Goal: Task Accomplishment & Management: Use online tool/utility

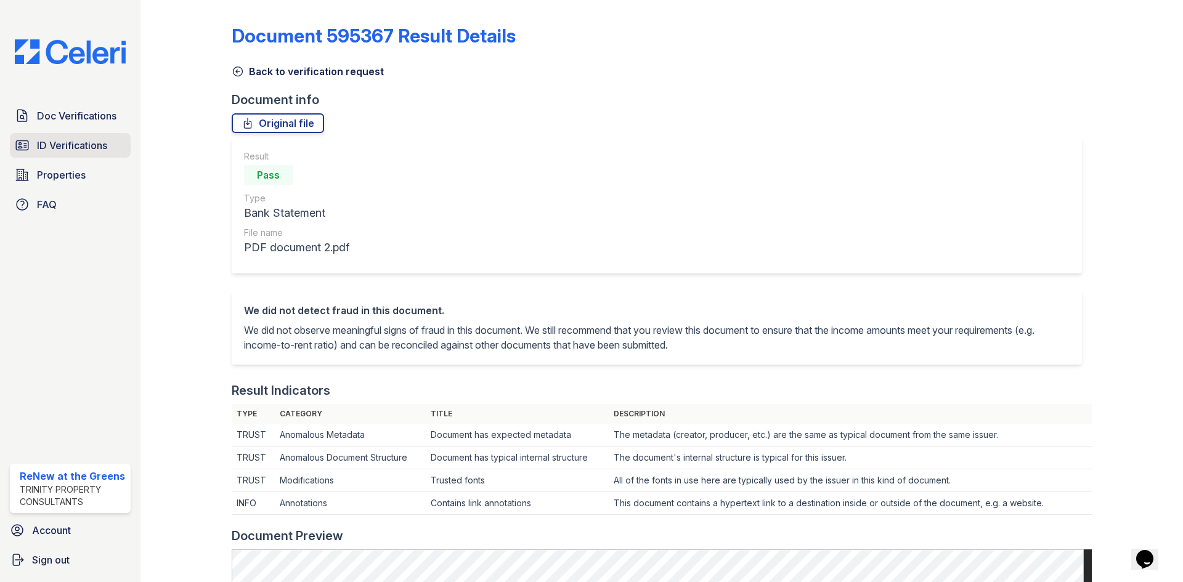
click at [104, 141] on span "ID Verifications" at bounding box center [72, 145] width 70 height 15
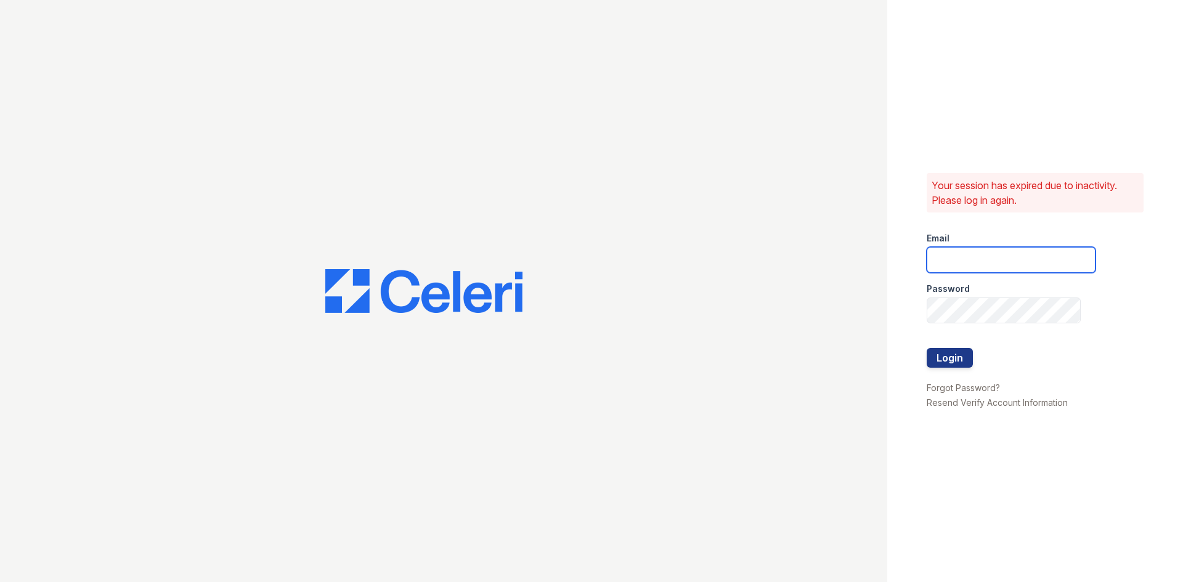
click at [960, 253] on input "email" at bounding box center [1011, 260] width 169 height 26
type input "[EMAIL_ADDRESS][DOMAIN_NAME]"
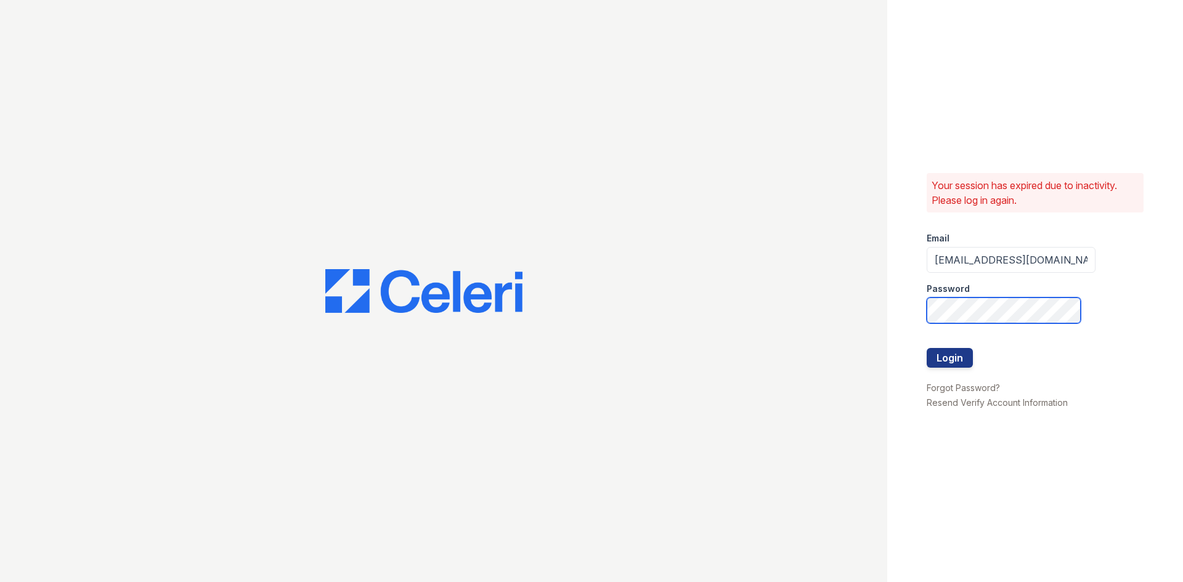
click at [927, 348] on button "Login" at bounding box center [950, 358] width 46 height 20
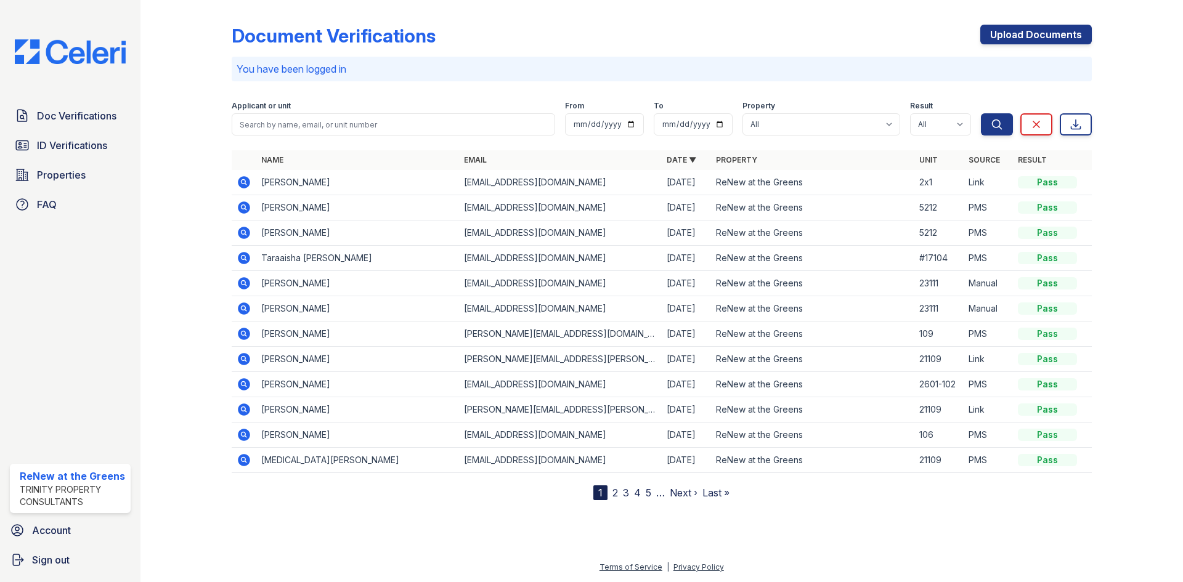
click at [853, 46] on div "Document Verifications Upload Documents" at bounding box center [662, 41] width 860 height 32
click at [844, 63] on p "You have been logged in" at bounding box center [662, 69] width 850 height 15
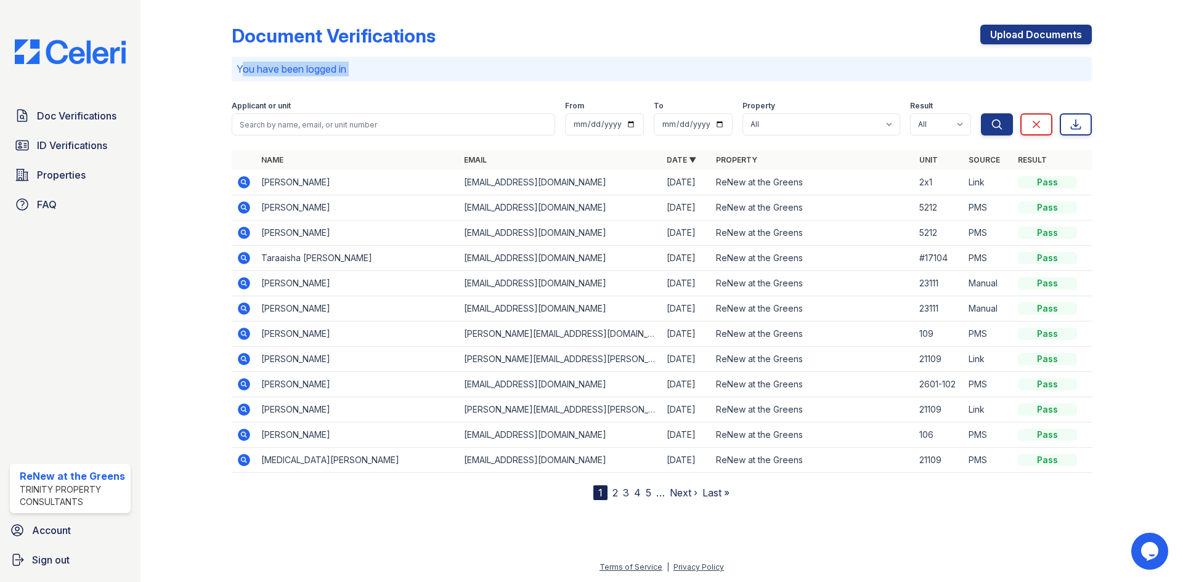
click at [844, 63] on p "You have been logged in" at bounding box center [662, 69] width 850 height 15
click at [826, 78] on div "You have been logged in" at bounding box center [662, 69] width 860 height 25
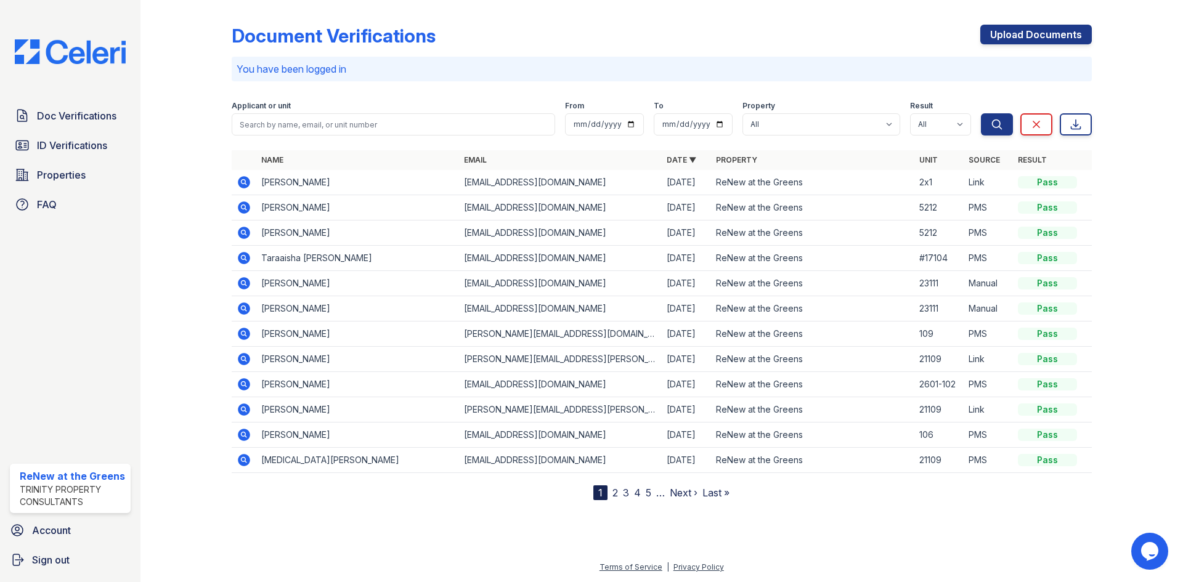
click at [826, 78] on div "You have been logged in" at bounding box center [662, 69] width 860 height 25
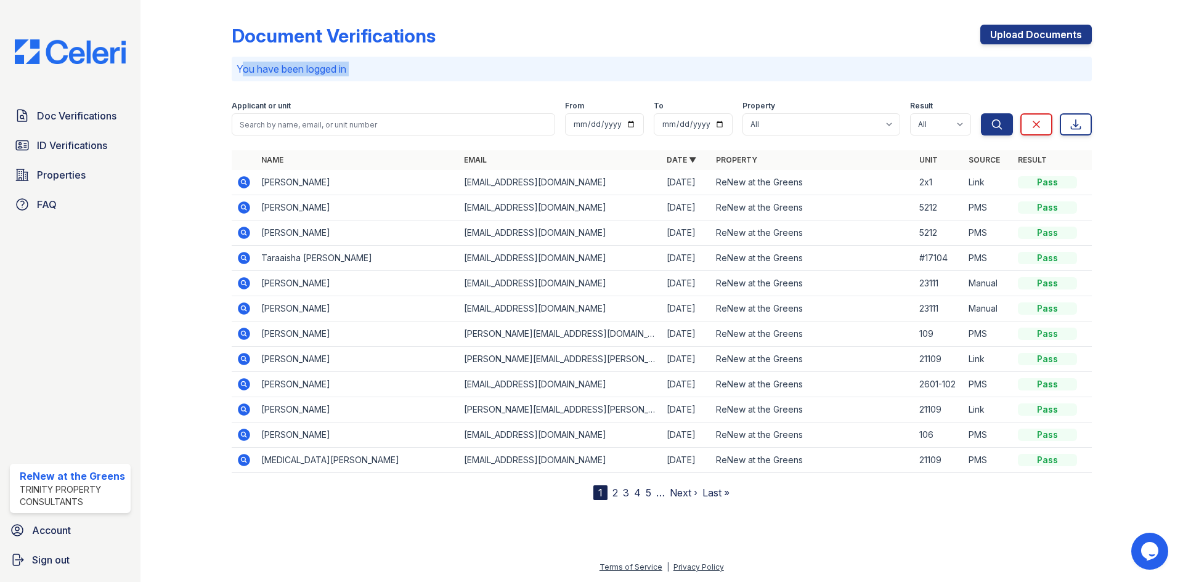
click at [826, 78] on div "You have been logged in" at bounding box center [662, 69] width 860 height 25
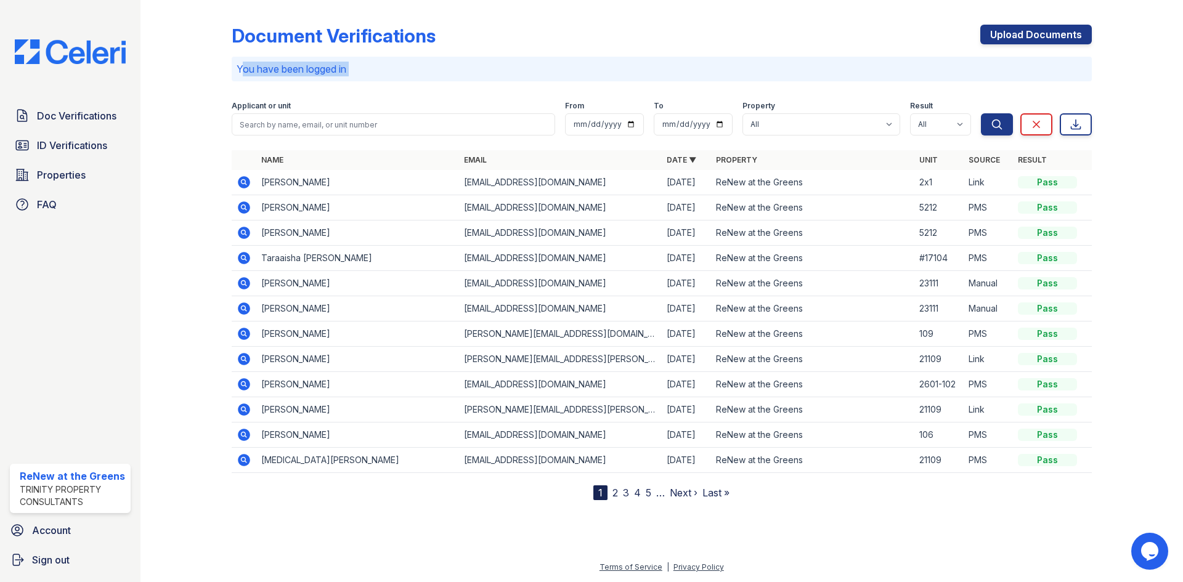
click at [826, 78] on div "You have been logged in" at bounding box center [662, 69] width 860 height 25
click at [822, 78] on div "You have been logged in" at bounding box center [662, 69] width 860 height 25
